Goal: Navigation & Orientation: Find specific page/section

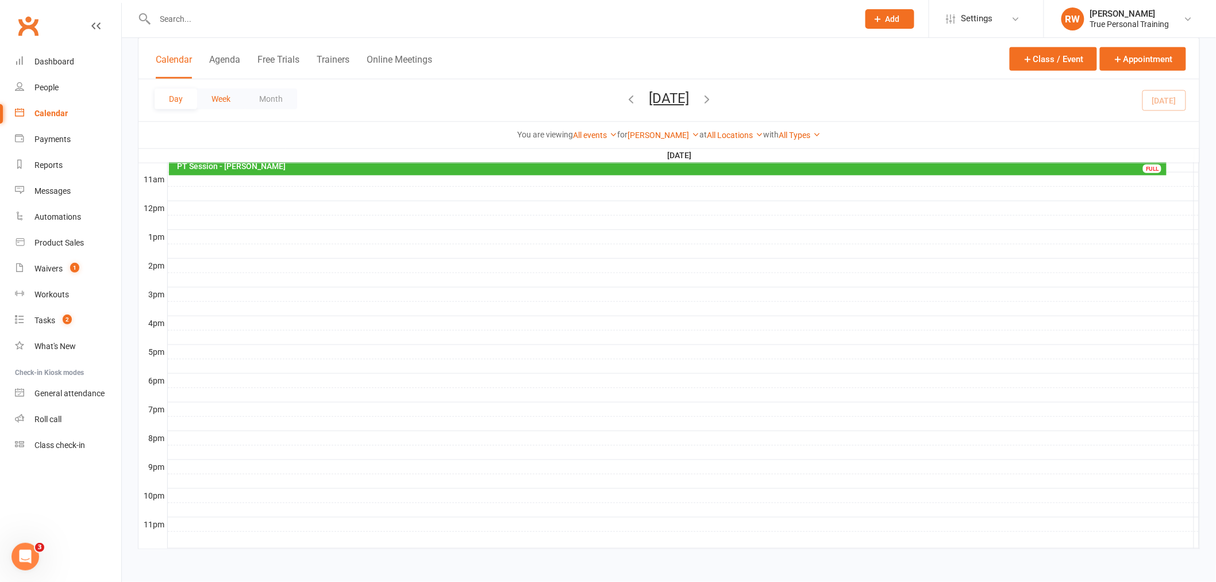
click at [227, 101] on button "Week" at bounding box center [221, 98] width 48 height 21
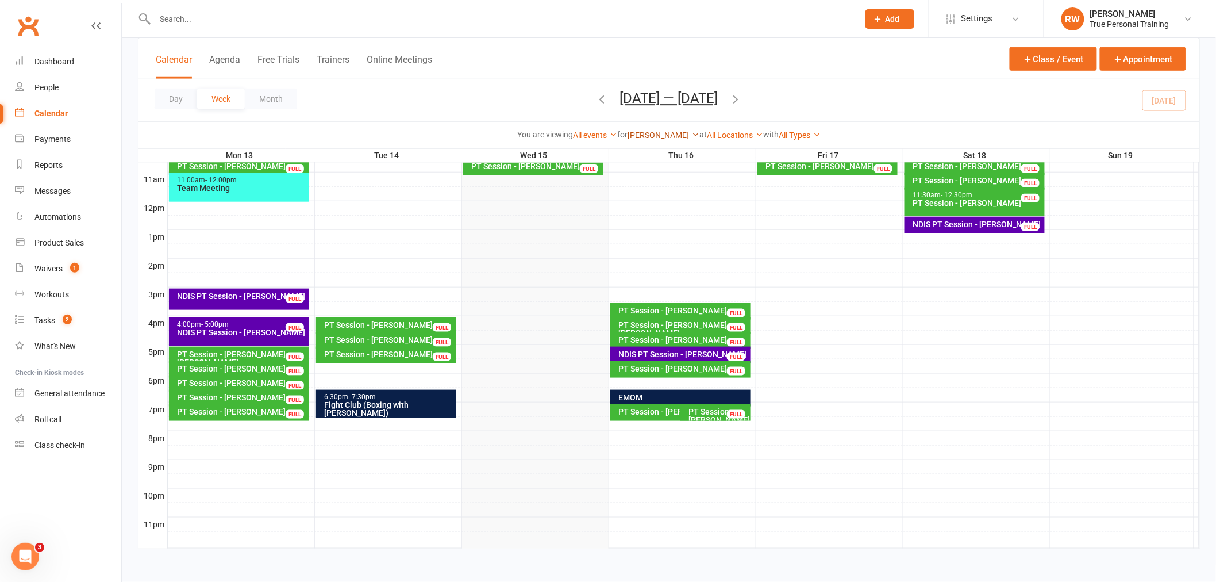
click at [667, 139] on link "[PERSON_NAME]" at bounding box center [663, 134] width 72 height 9
click at [665, 177] on link "[PERSON_NAME]" at bounding box center [642, 179] width 114 height 23
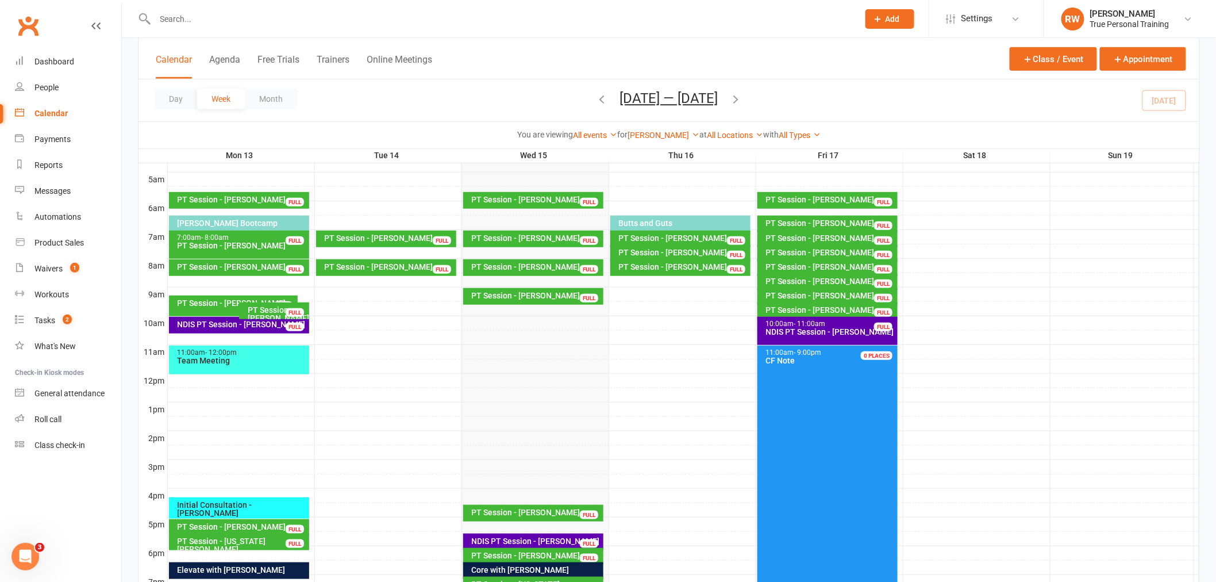
scroll to position [186, 0]
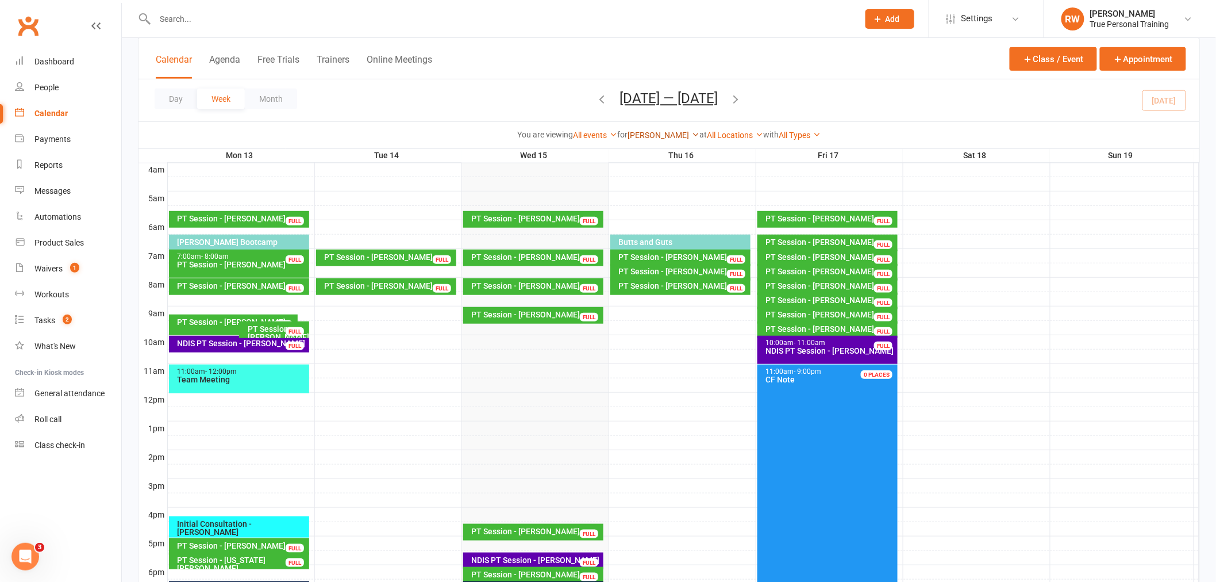
click at [657, 136] on link "[PERSON_NAME]" at bounding box center [663, 134] width 72 height 9
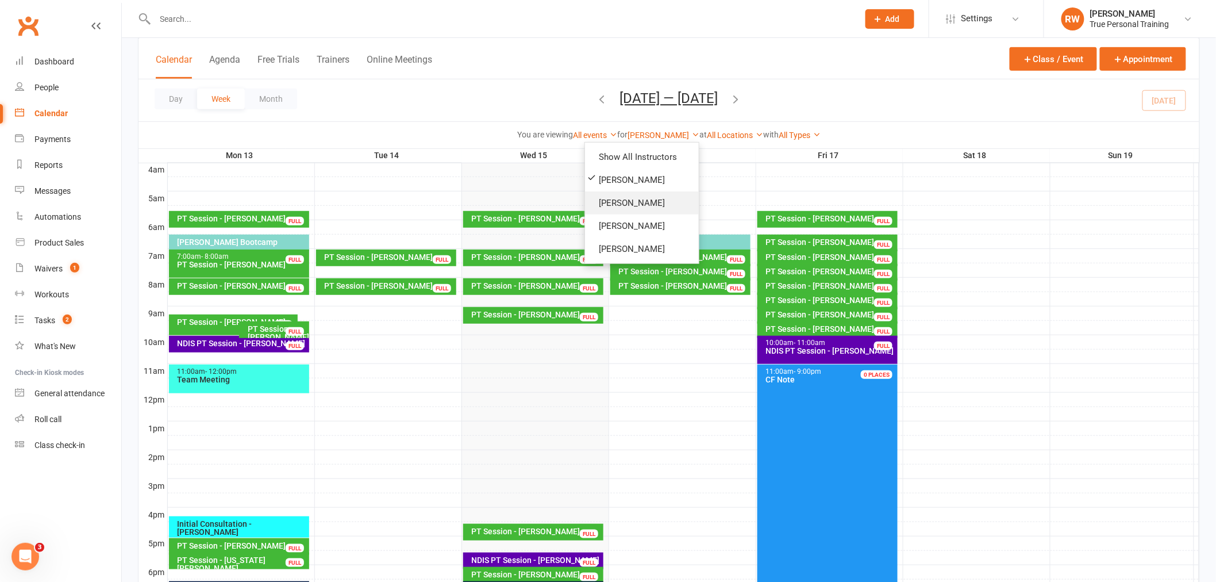
click at [652, 194] on link "[PERSON_NAME]" at bounding box center [642, 202] width 114 height 23
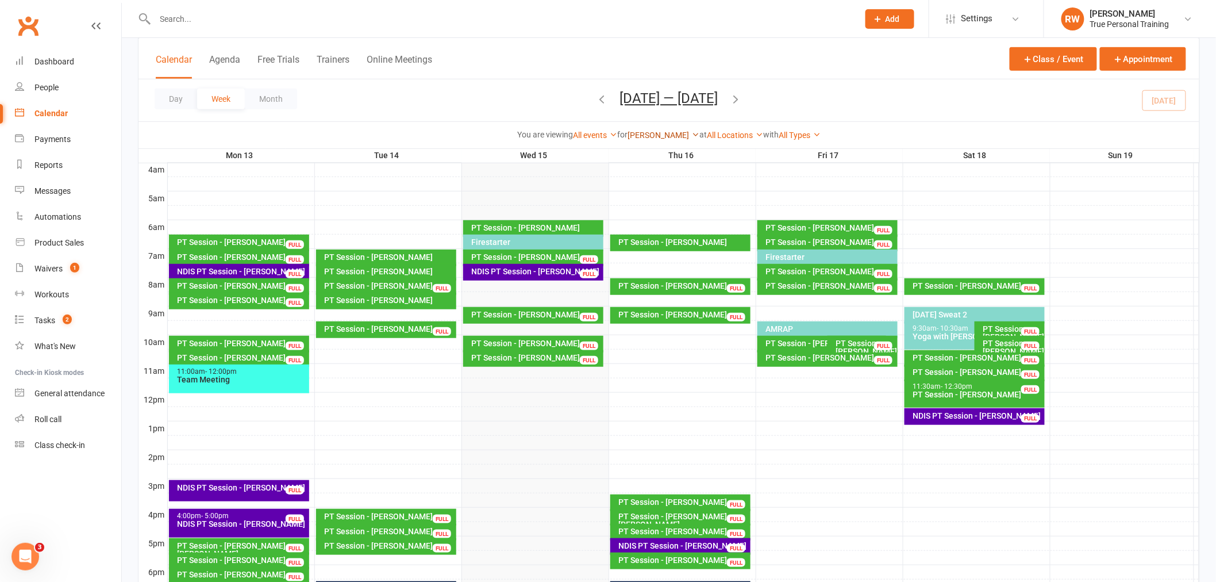
click at [659, 134] on link "[PERSON_NAME]" at bounding box center [663, 134] width 72 height 9
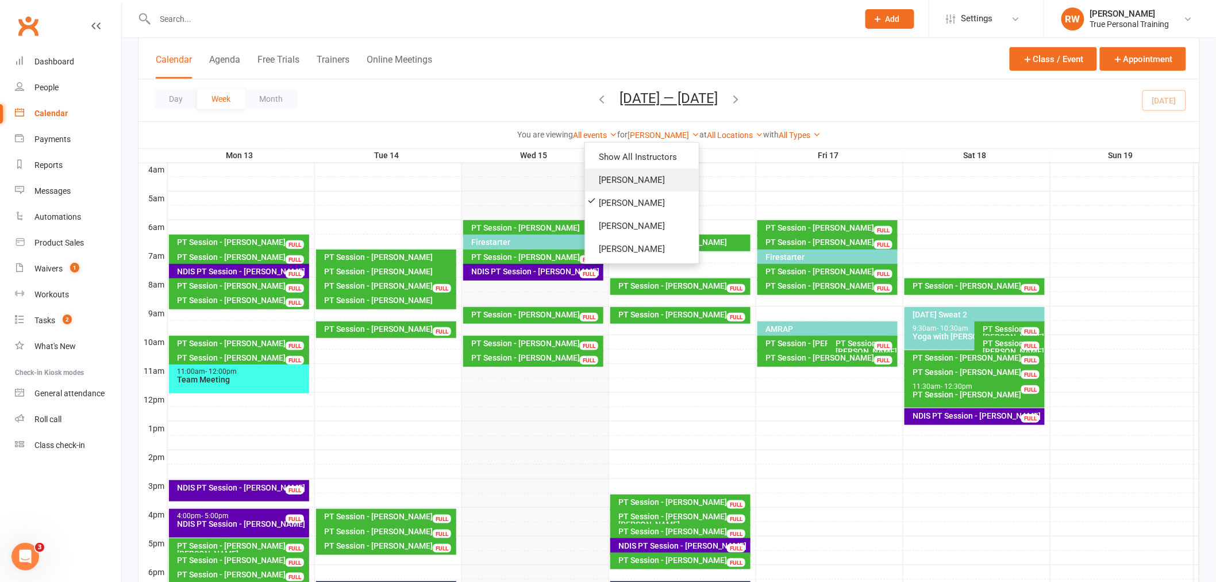
click at [649, 175] on link "[PERSON_NAME]" at bounding box center [642, 179] width 114 height 23
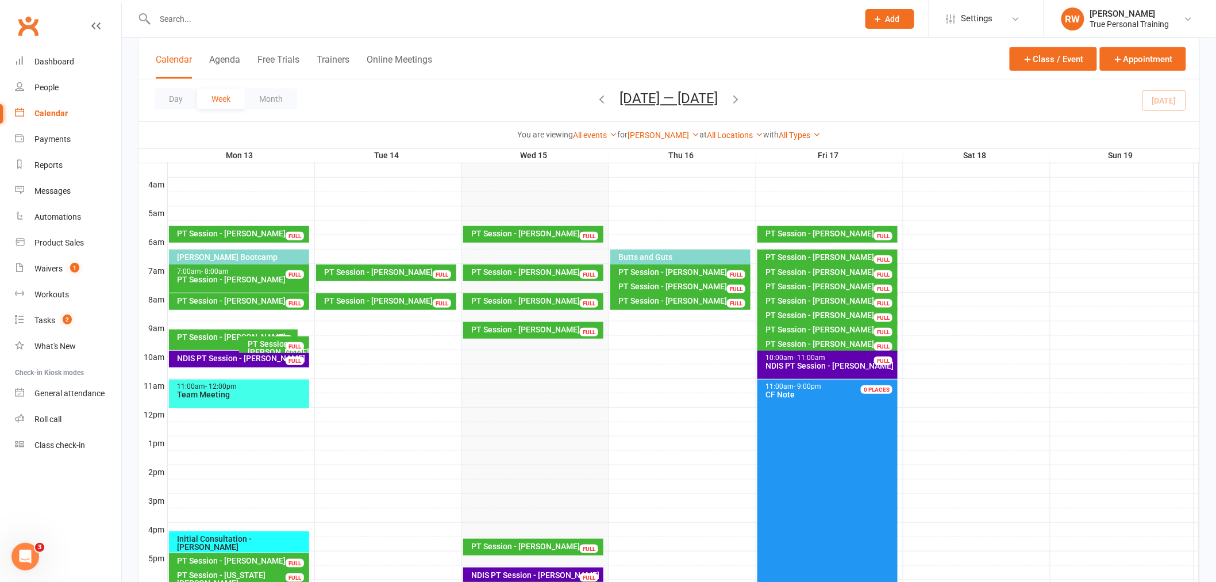
scroll to position [191, 0]
